Goal: Information Seeking & Learning: Check status

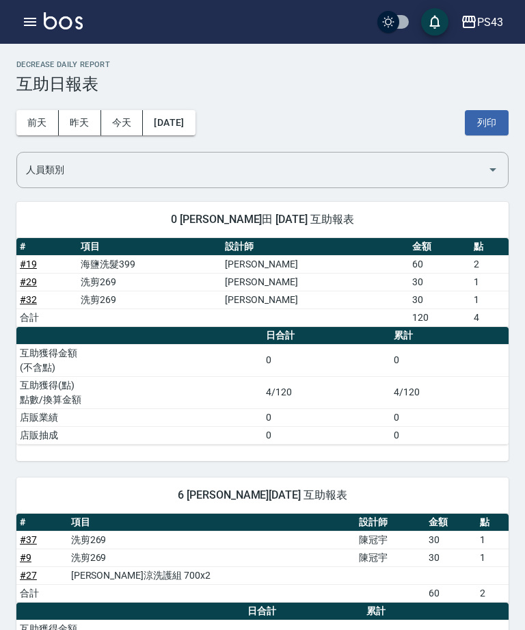
click at [125, 127] on button "今天" at bounding box center [122, 122] width 42 height 25
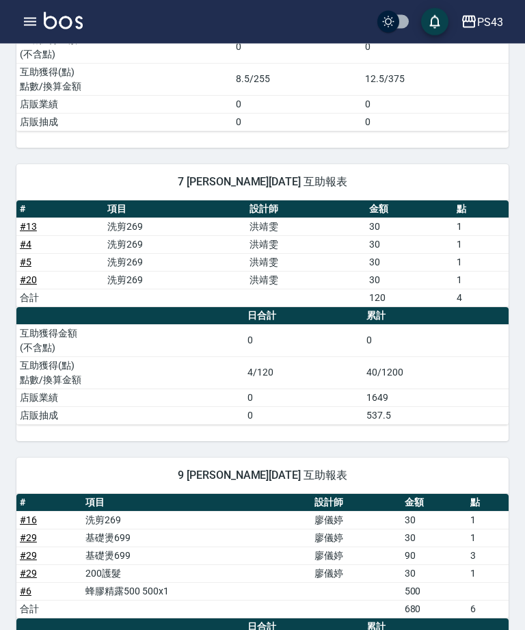
scroll to position [365, 0]
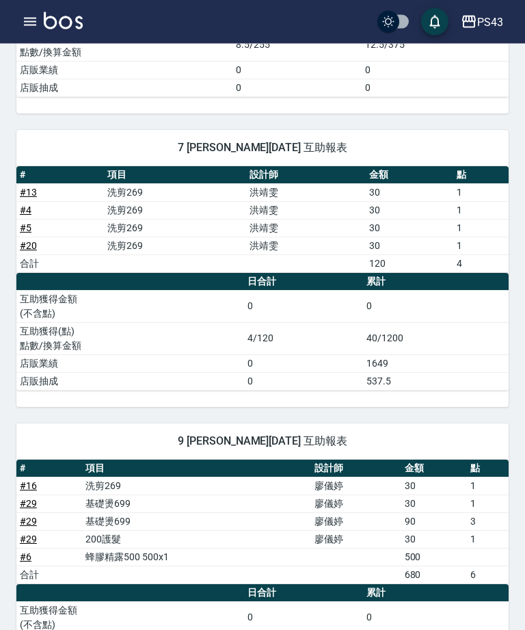
click at [31, 20] on icon "button" at bounding box center [30, 22] width 16 height 16
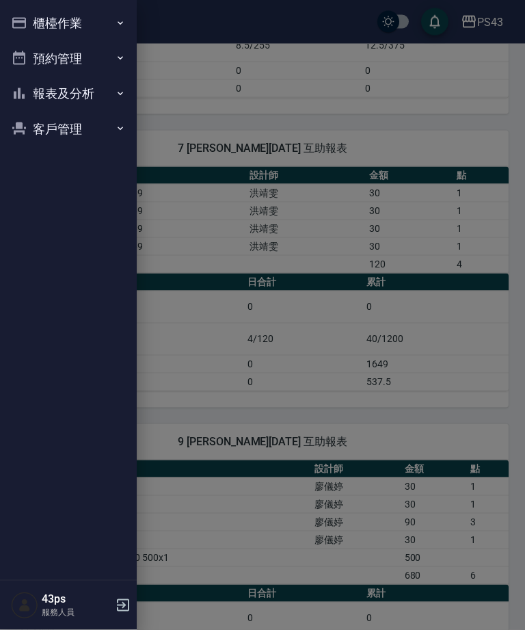
scroll to position [365, 0]
click at [47, 90] on button "報表及分析" at bounding box center [68, 94] width 126 height 36
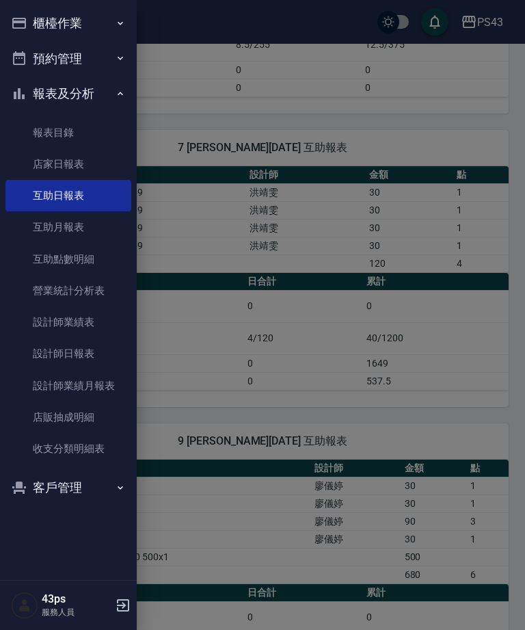
click at [50, 350] on link "設計師日報表" at bounding box center [68, 353] width 126 height 31
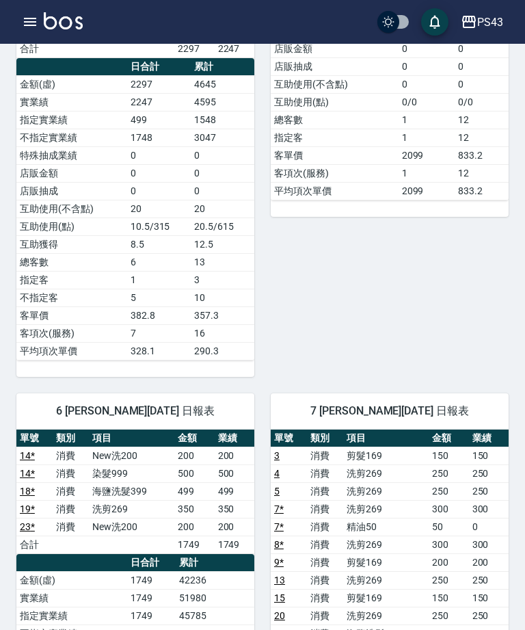
scroll to position [296, 0]
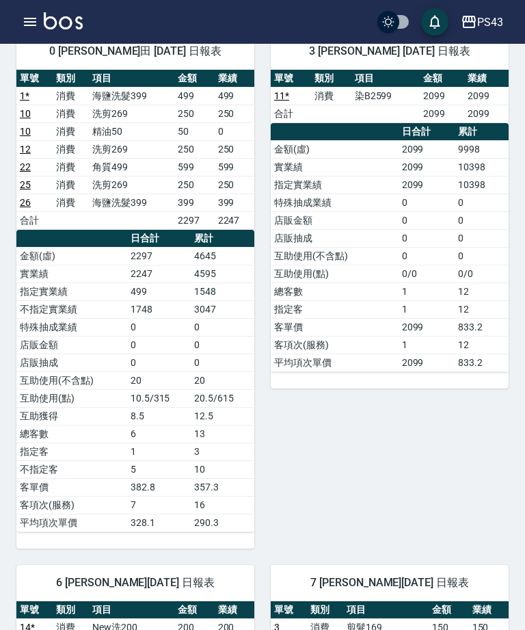
scroll to position [0, 0]
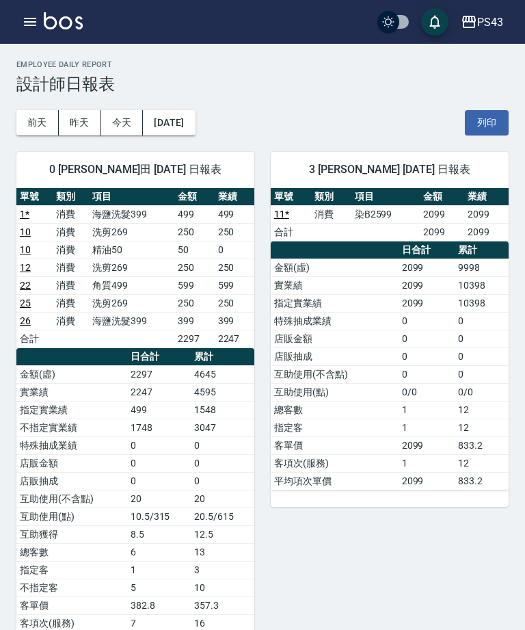
click at [178, 118] on button "[DATE]" at bounding box center [169, 122] width 52 height 25
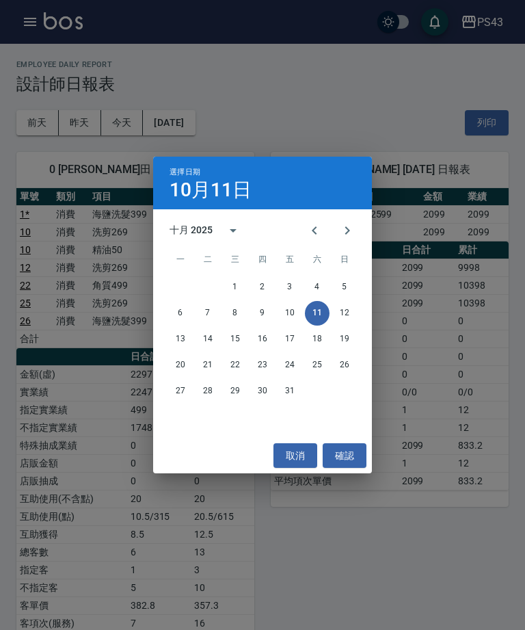
click at [311, 229] on icon "Previous month" at bounding box center [315, 230] width 16 height 16
click at [254, 315] on button "11" at bounding box center [262, 313] width 25 height 25
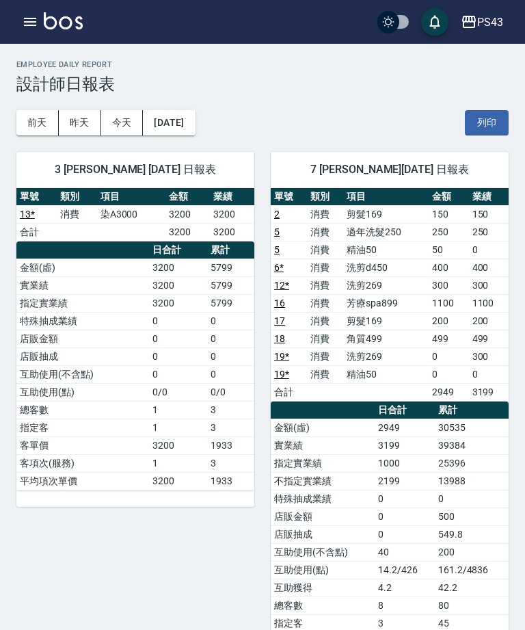
click at [179, 127] on button "[DATE]" at bounding box center [169, 122] width 52 height 25
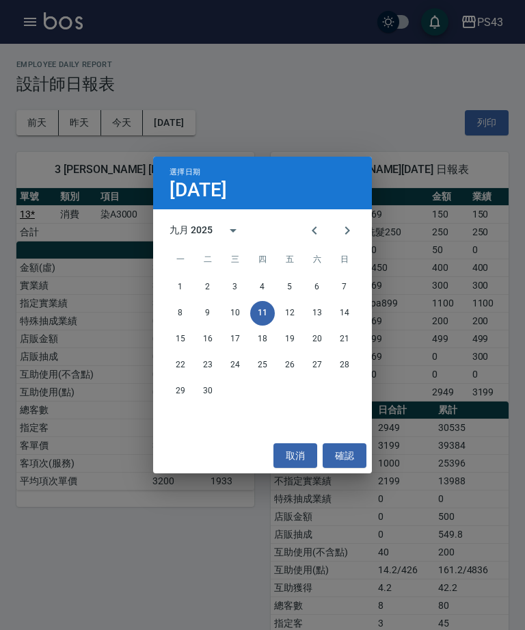
click at [454, 495] on div "選擇日期 [DATE] 九月 2025 一 二 三 四 五 六 日 1 2 3 4 5 6 7 8 9 10 11 12 13 14 15 16 17 18 …" at bounding box center [262, 315] width 525 height 630
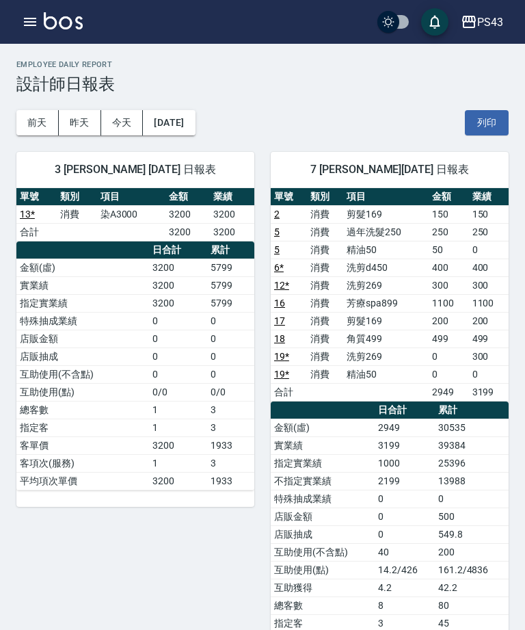
click at [191, 126] on button "[DATE]" at bounding box center [169, 122] width 52 height 25
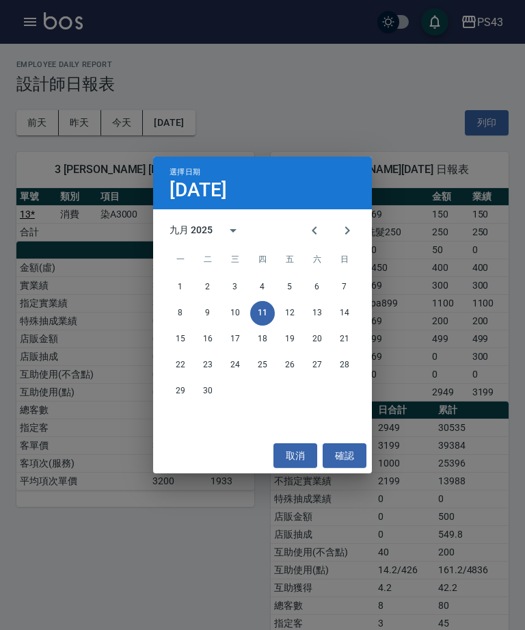
click at [345, 235] on icon "Next month" at bounding box center [347, 230] width 16 height 16
click at [318, 320] on button "11" at bounding box center [317, 313] width 25 height 25
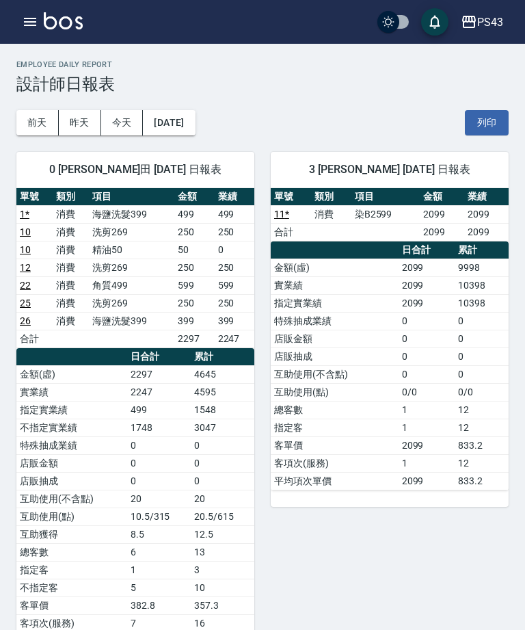
click at [83, 118] on button "昨天" at bounding box center [80, 122] width 42 height 25
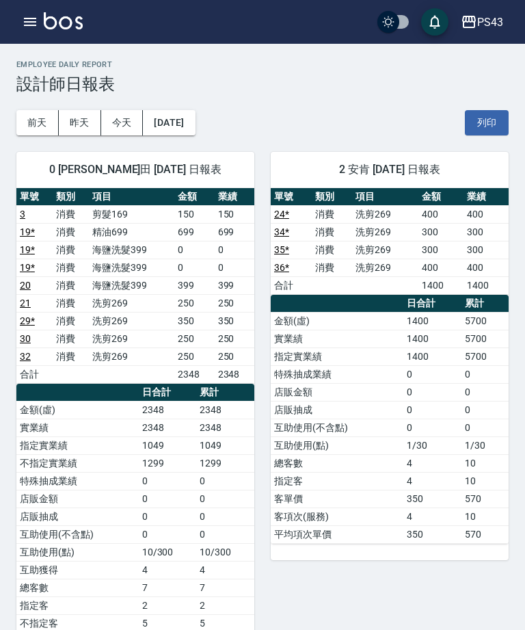
click at [110, 120] on button "今天" at bounding box center [122, 122] width 42 height 25
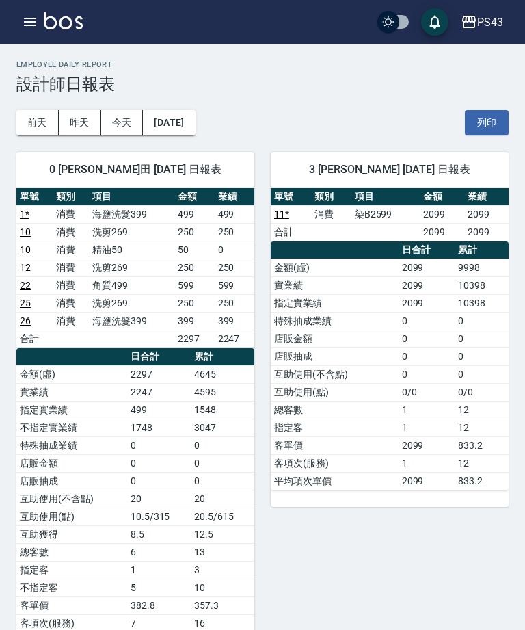
click at [29, 24] on icon "button" at bounding box center [30, 22] width 16 height 16
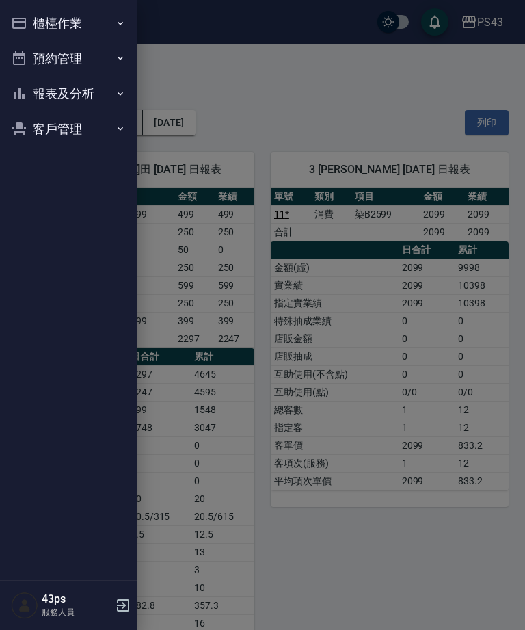
click at [49, 91] on button "報表及分析" at bounding box center [68, 94] width 126 height 36
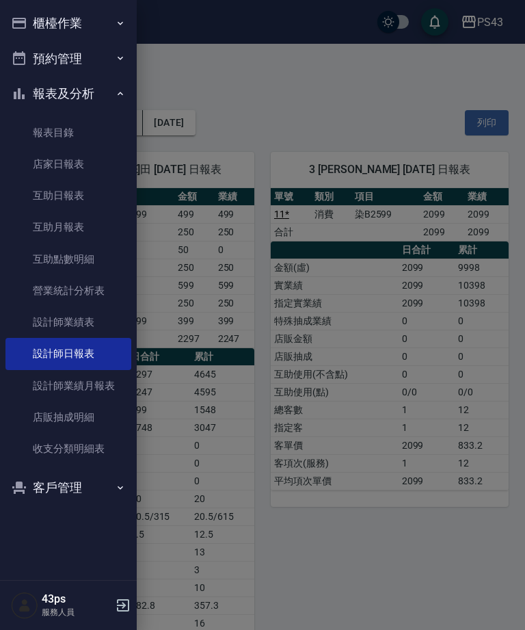
click at [41, 185] on link "互助日報表" at bounding box center [68, 195] width 126 height 31
